Goal: Check status: Check status

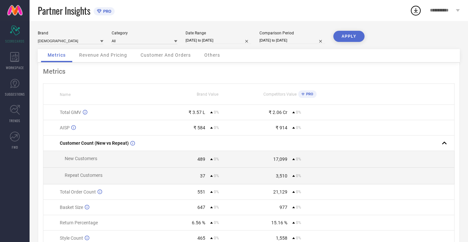
click at [183, 41] on div "Brand INDIANRANG Category All Date Range [DATE] to [DATE] Comparison Period [DA…" at bounding box center [249, 40] width 422 height 18
select select "7"
select select "2025"
select select "8"
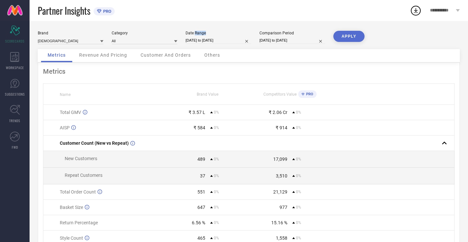
select select "2025"
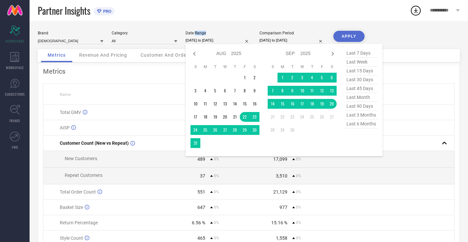
click at [188, 41] on input "[DATE] to [DATE]" at bounding box center [218, 40] width 66 height 7
click at [222, 52] on select "Jan Feb Mar Apr May Jun [DATE] Aug Sep Oct Nov Dec" at bounding box center [223, 54] width 15 height 10
select select "2025"
select select "1"
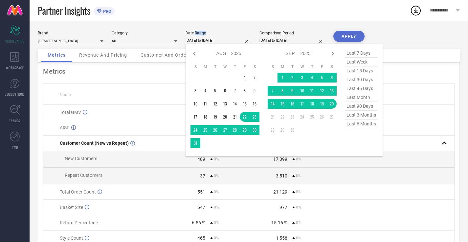
select select "2025"
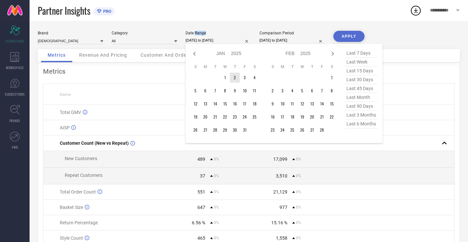
type input "After [DATE]"
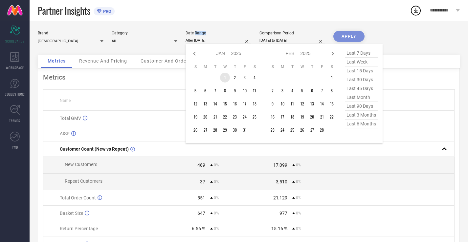
click at [221, 75] on td "1" at bounding box center [225, 78] width 10 height 10
click at [306, 55] on select "2015 2016 2017 2018 2019 2020 2021 2022 2023 2024 2025 2026 2027 2028 2029 2030…" at bounding box center [305, 54] width 11 height 10
click at [277, 50] on div "Jan Feb Mar Apr May Jun [DATE] Aug Sep Oct Nov [DATE] 2016 2017 2018 2019 2020 …" at bounding box center [297, 54] width 61 height 10
click at [292, 54] on select "Jan Feb Mar Apr May Jun [DATE] Aug Sep Oct Nov Dec" at bounding box center [292, 54] width 15 height 10
select select "7"
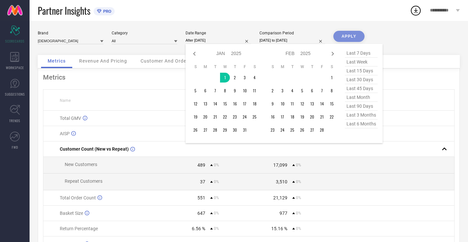
select select "2025"
select select "8"
select select "2025"
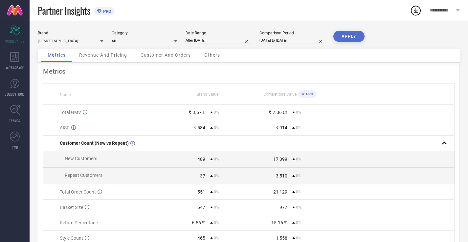
type input "[DATE] to [DATE]"
click at [351, 28] on div "Brand INDIANRANG Category All Date Range [DATE] to [DATE] Comparison Period [DA…" at bounding box center [249, 147] width 438 height 252
click at [351, 40] on button "APPLY" at bounding box center [348, 36] width 31 height 11
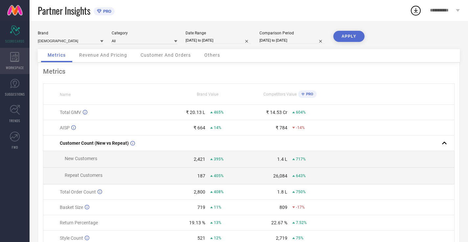
click at [12, 54] on icon at bounding box center [14, 57] width 9 height 10
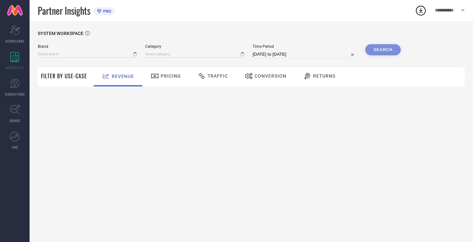
type input "[DEMOGRAPHIC_DATA]"
type input "All"
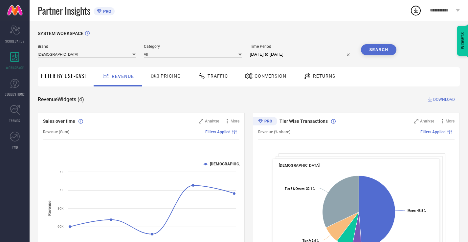
click at [315, 80] on div "Returns" at bounding box center [318, 76] width 35 height 11
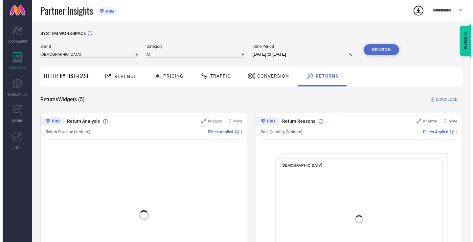
scroll to position [148, 0]
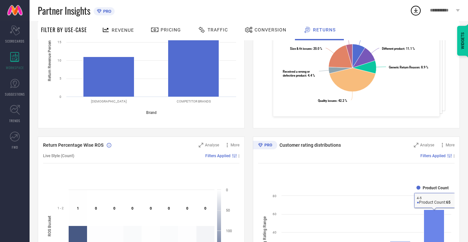
click at [429, 227] on rect at bounding box center [434, 239] width 20 height 59
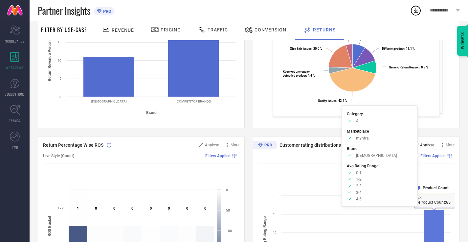
click at [433, 145] on span "Analyse" at bounding box center [427, 145] width 14 height 5
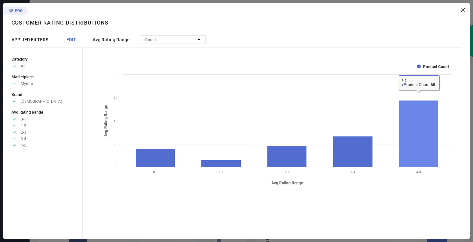
click at [418, 150] on rect at bounding box center [418, 133] width 39 height 67
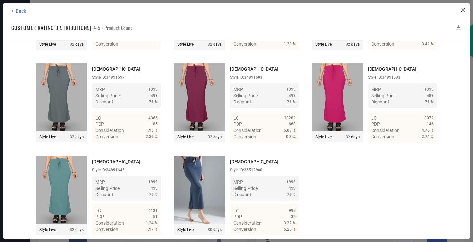
scroll to position [2468, 0]
